Goal: Book appointment/travel/reservation

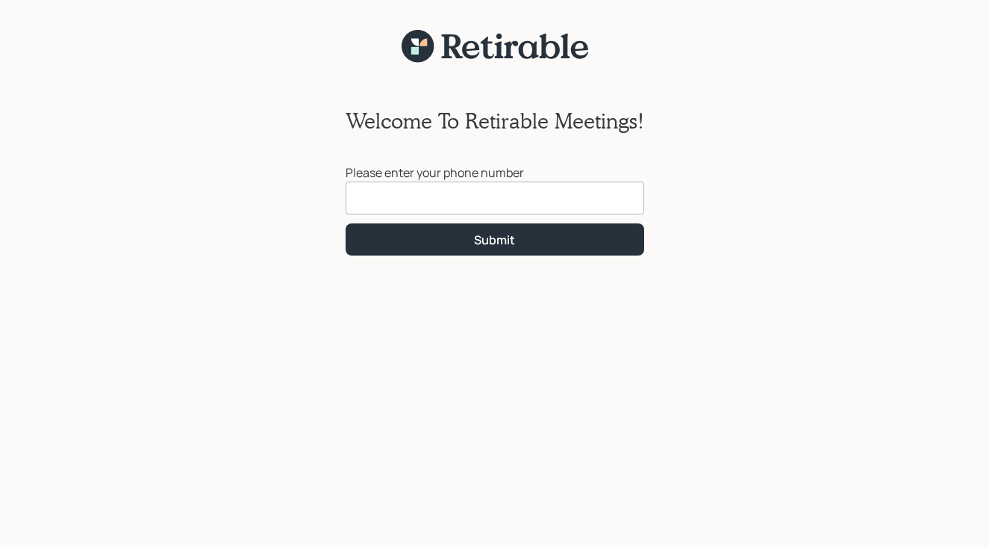
click at [390, 196] on input at bounding box center [495, 197] width 299 height 33
type input "[PHONE_NUMBER]"
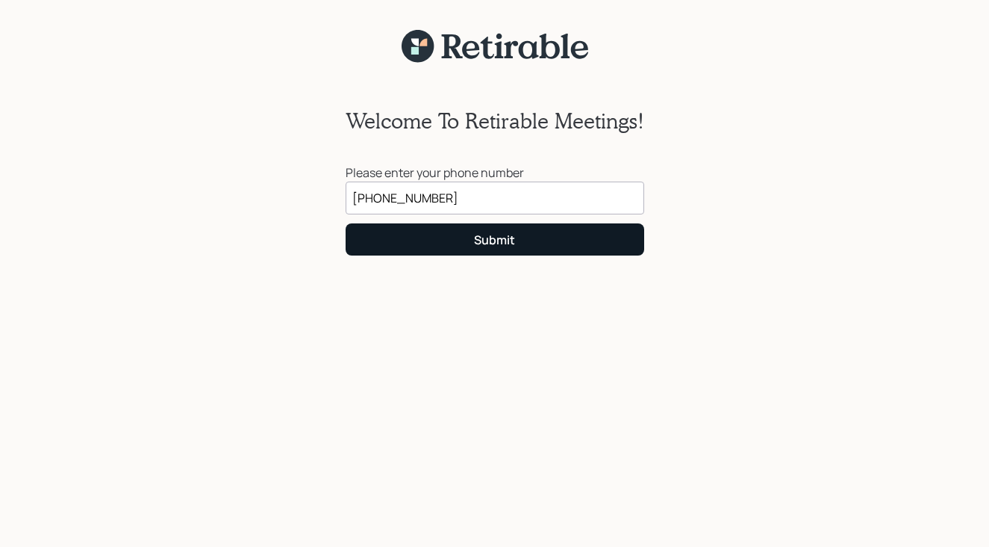
click at [474, 240] on div "Submit" at bounding box center [494, 239] width 41 height 16
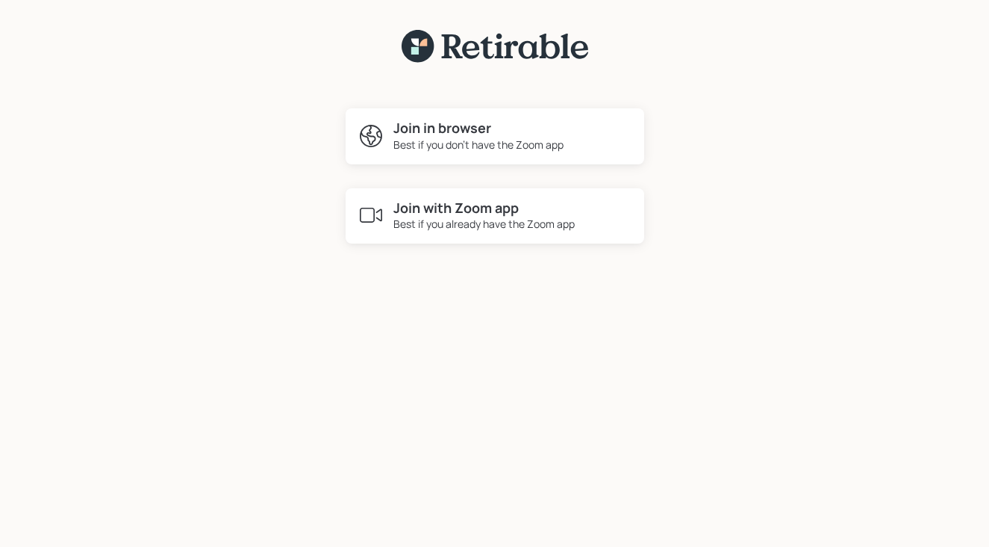
click at [465, 218] on div "Best if you already have the Zoom app" at bounding box center [484, 224] width 181 height 16
